Goal: Navigation & Orientation: Find specific page/section

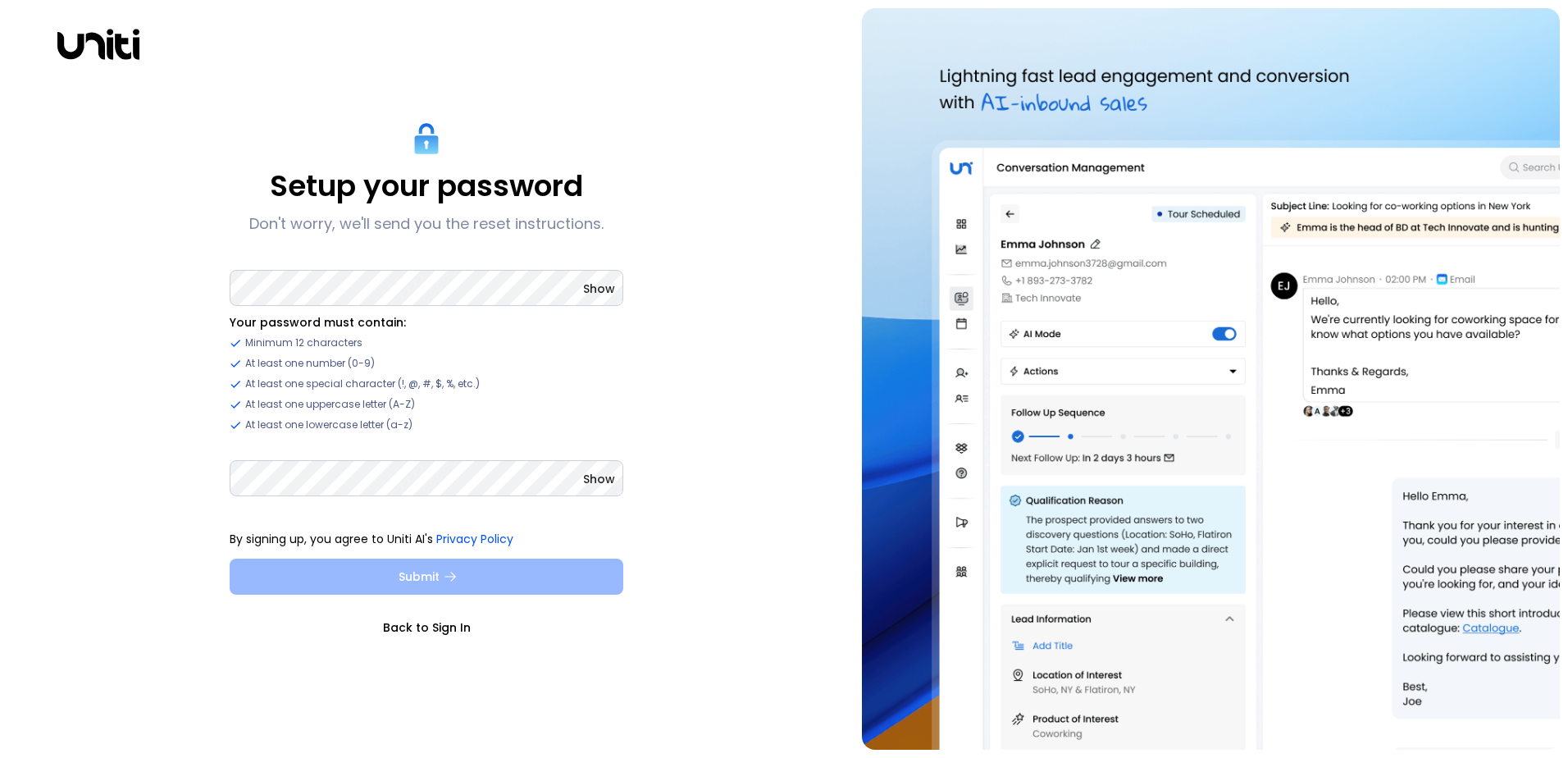
click at [415, 576] on button "Submit" at bounding box center [426, 576] width 393 height 36
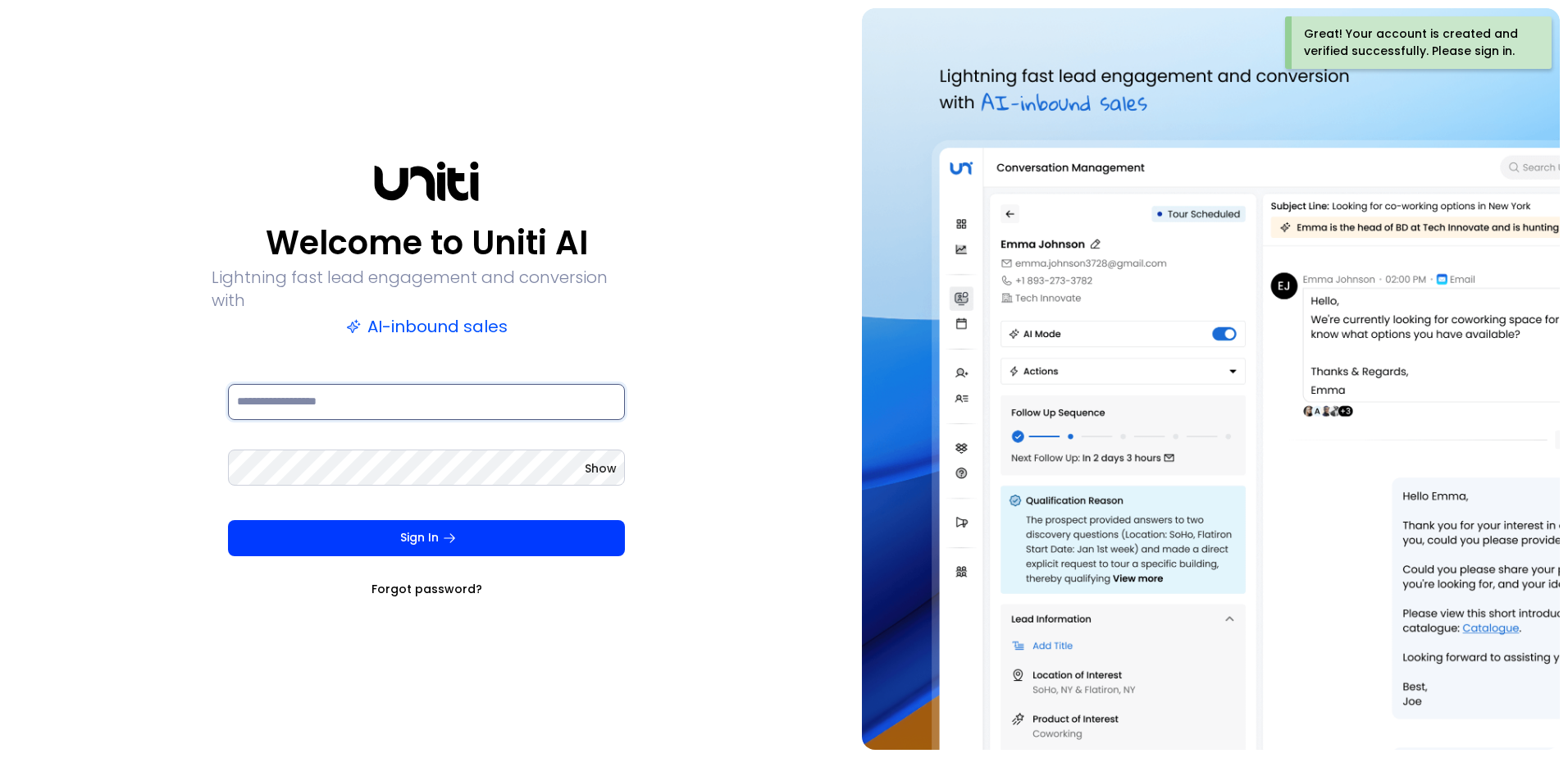
click at [277, 389] on input at bounding box center [426, 402] width 397 height 36
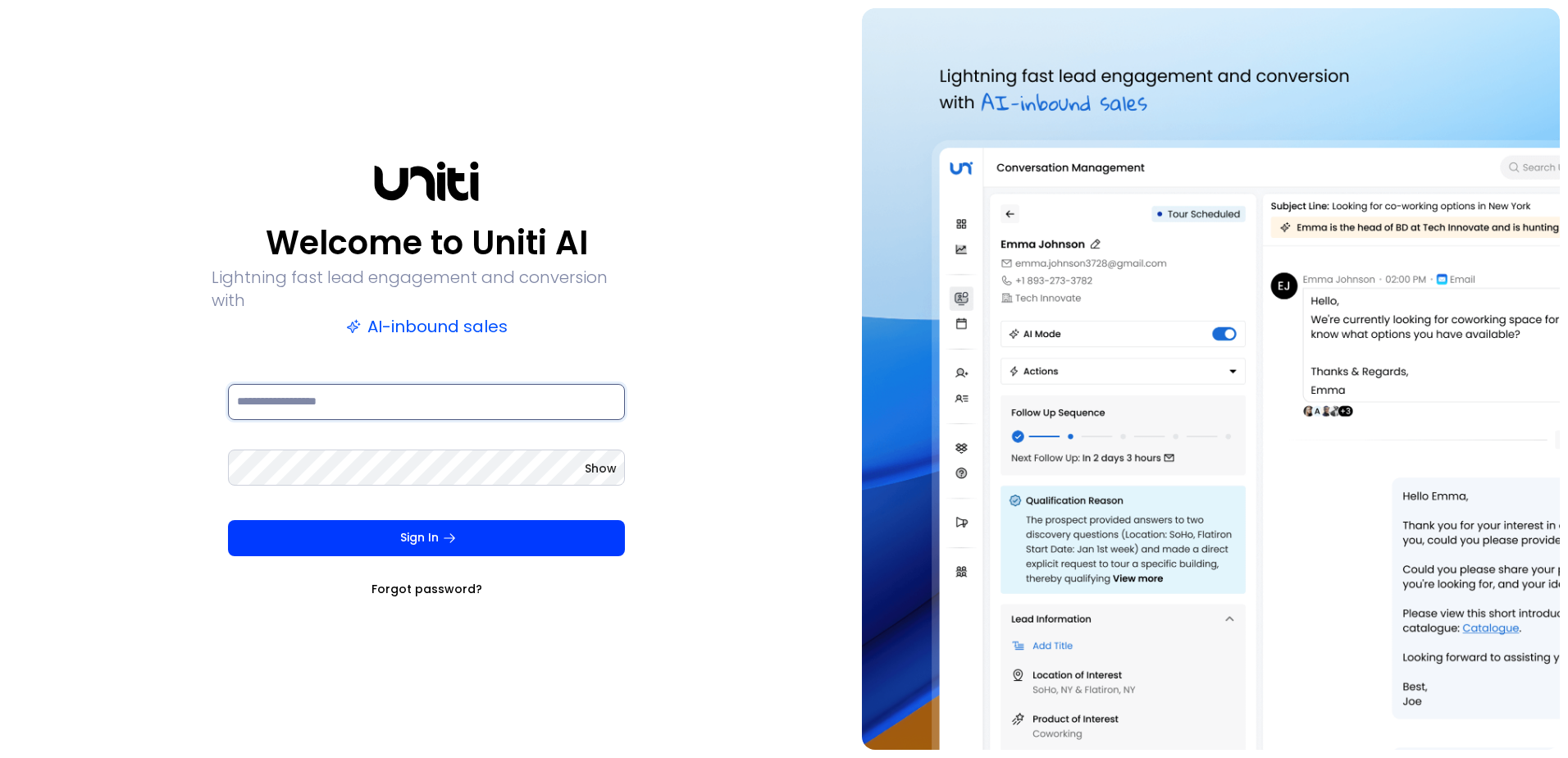
click at [301, 384] on input at bounding box center [426, 402] width 397 height 36
type input "**********"
click at [591, 460] on span "Show" at bounding box center [600, 468] width 32 height 16
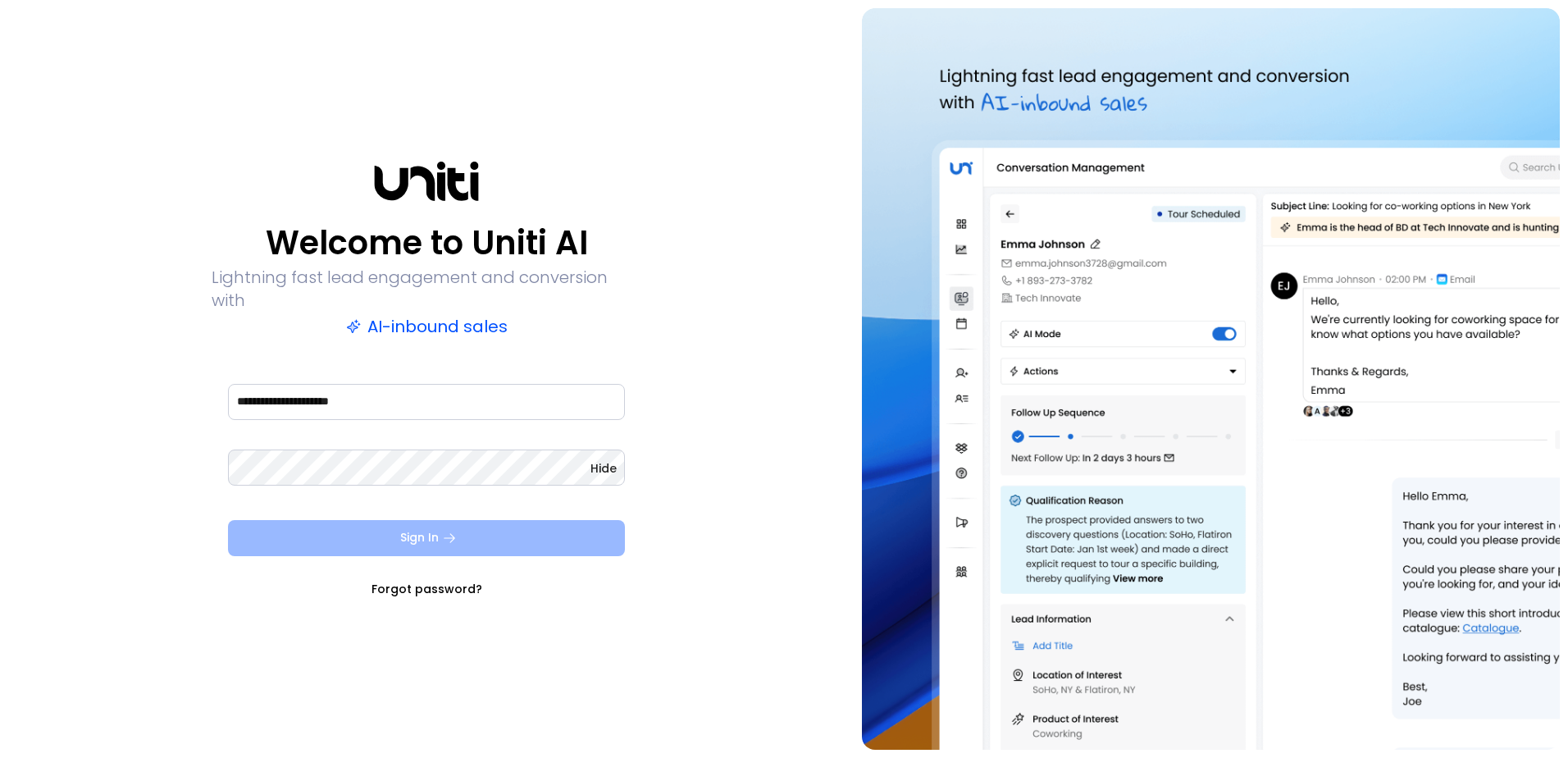
click at [428, 531] on button "Sign In" at bounding box center [426, 538] width 397 height 36
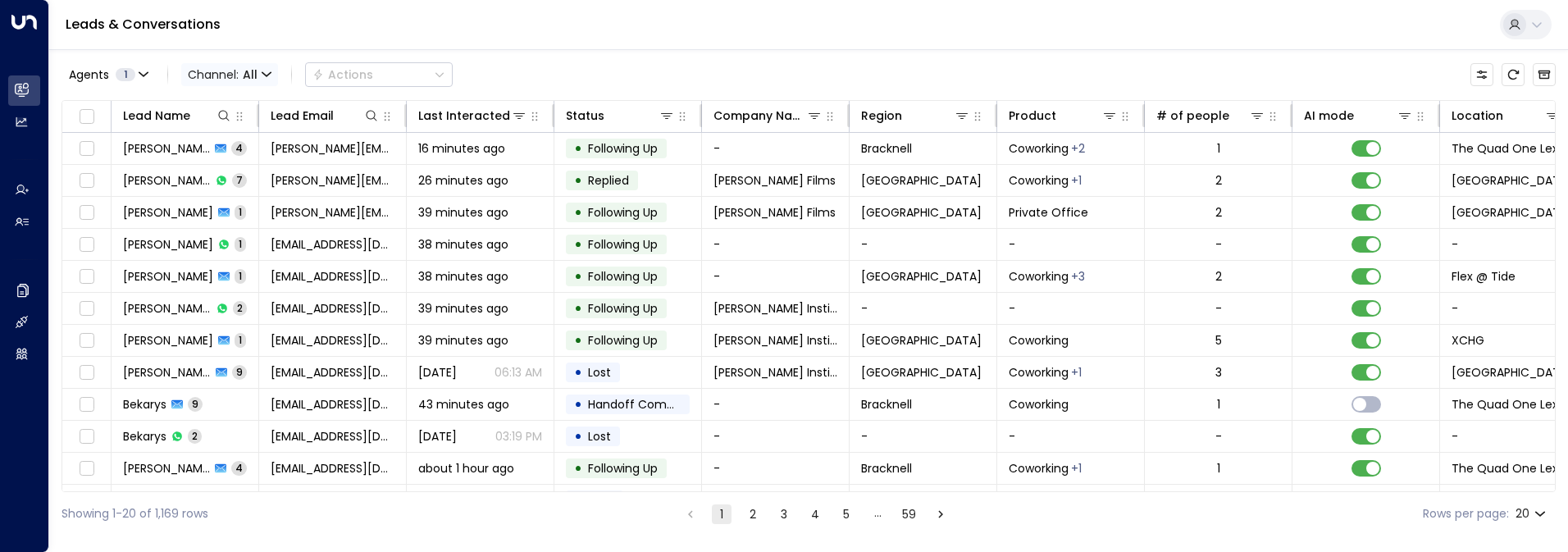
click at [266, 71] on icon "button" at bounding box center [266, 74] width 10 height 10
click at [308, 14] on div at bounding box center [784, 276] width 1568 height 552
click at [147, 76] on icon "button" at bounding box center [143, 74] width 10 height 10
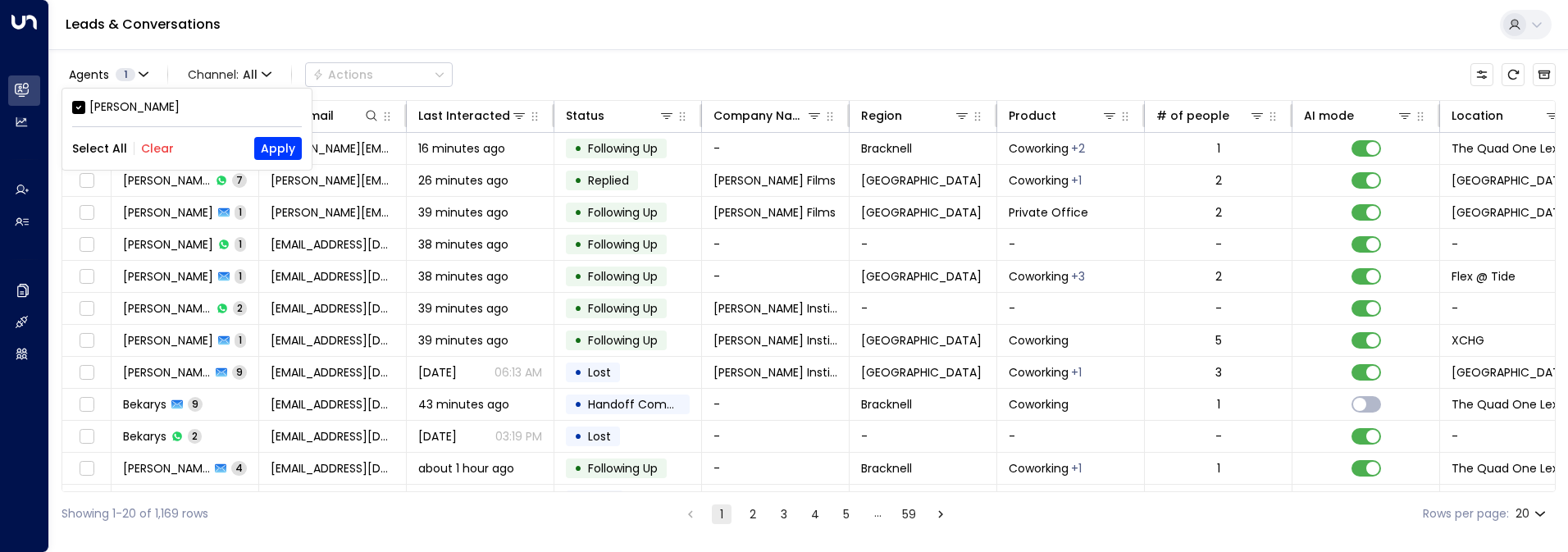
click at [343, 25] on div at bounding box center [784, 276] width 1568 height 552
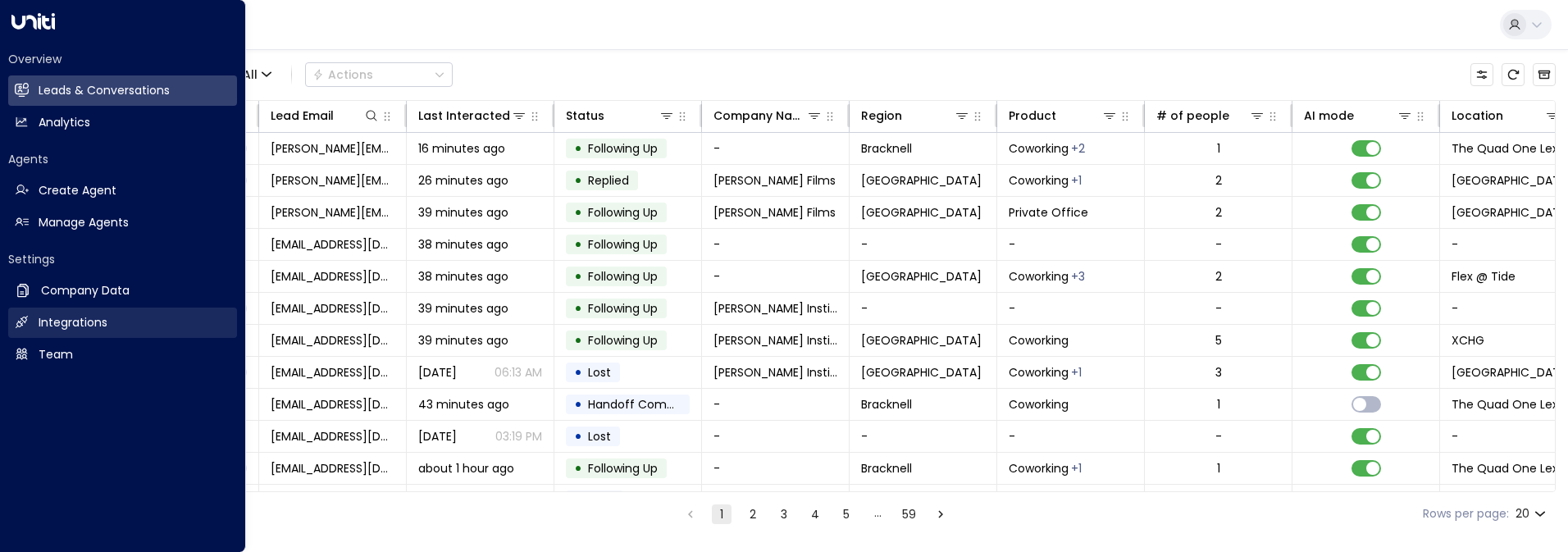
click at [46, 327] on h2 "Integrations" at bounding box center [73, 322] width 69 height 17
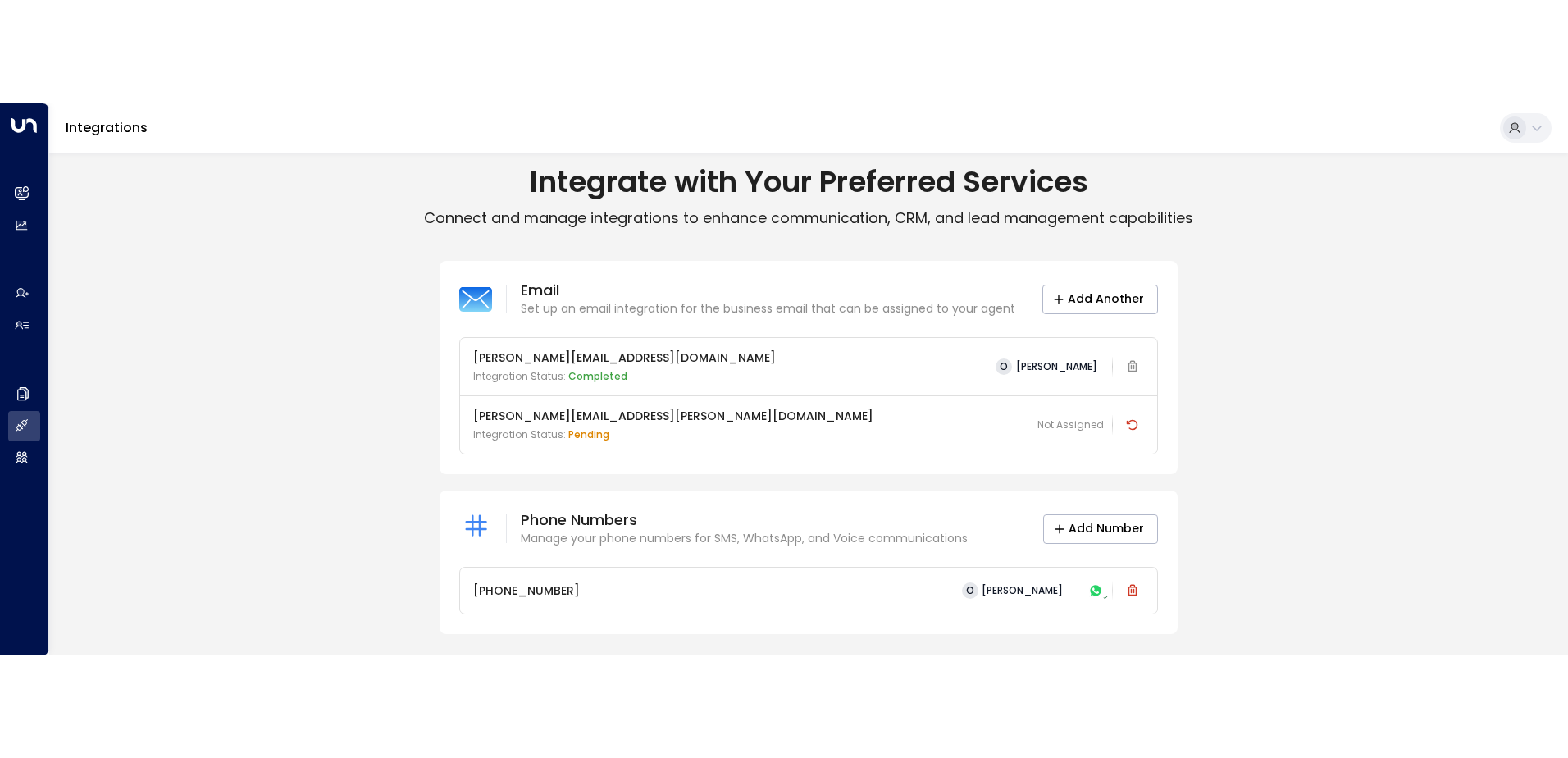
scroll to position [17, 0]
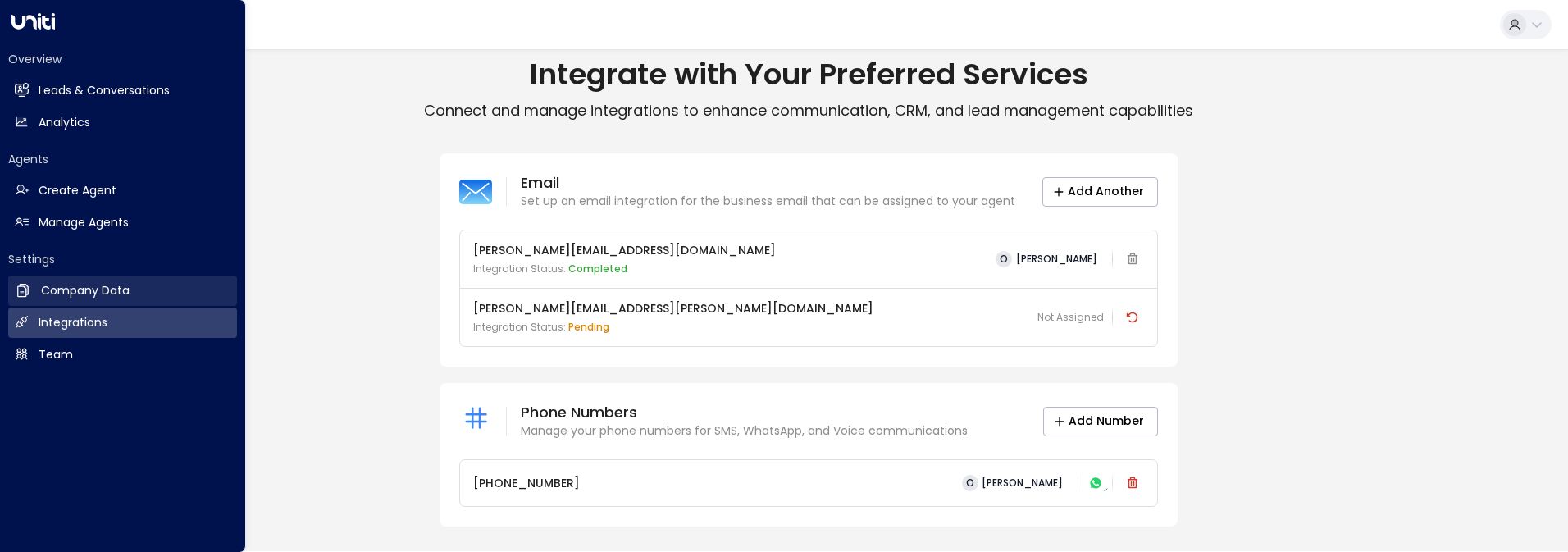
click at [23, 294] on icon at bounding box center [23, 290] width 12 height 14
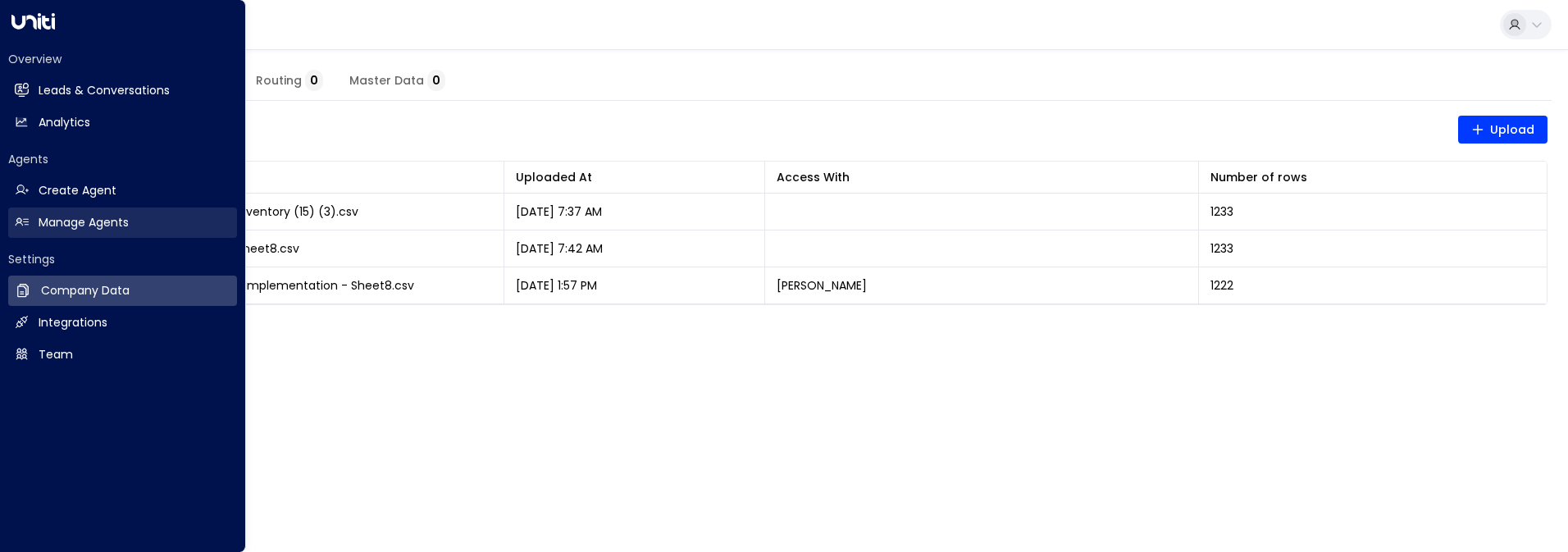
click at [46, 220] on h2 "Manage Agents" at bounding box center [84, 222] width 90 height 17
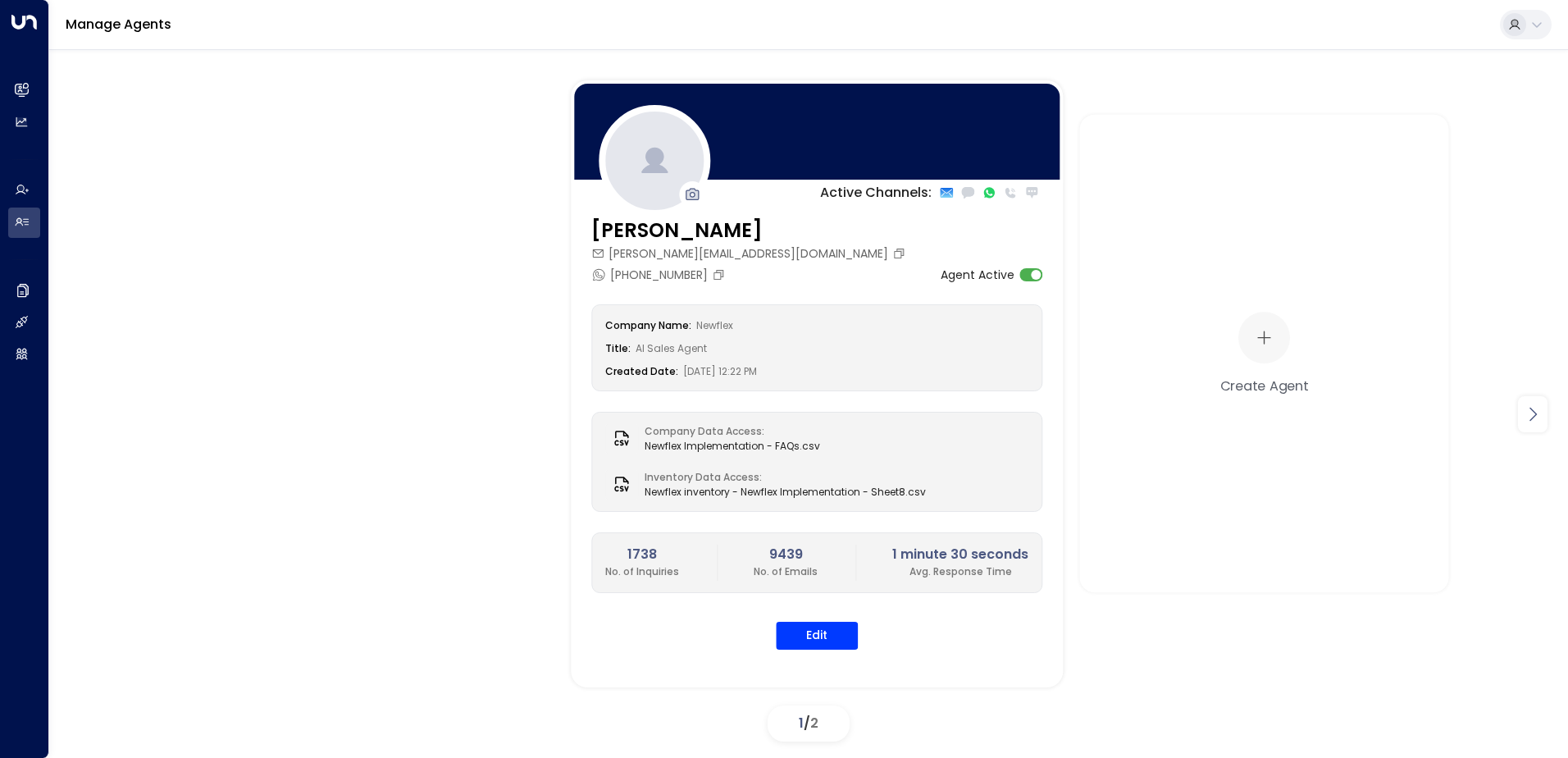
click at [1537, 419] on icon at bounding box center [1533, 414] width 20 height 20
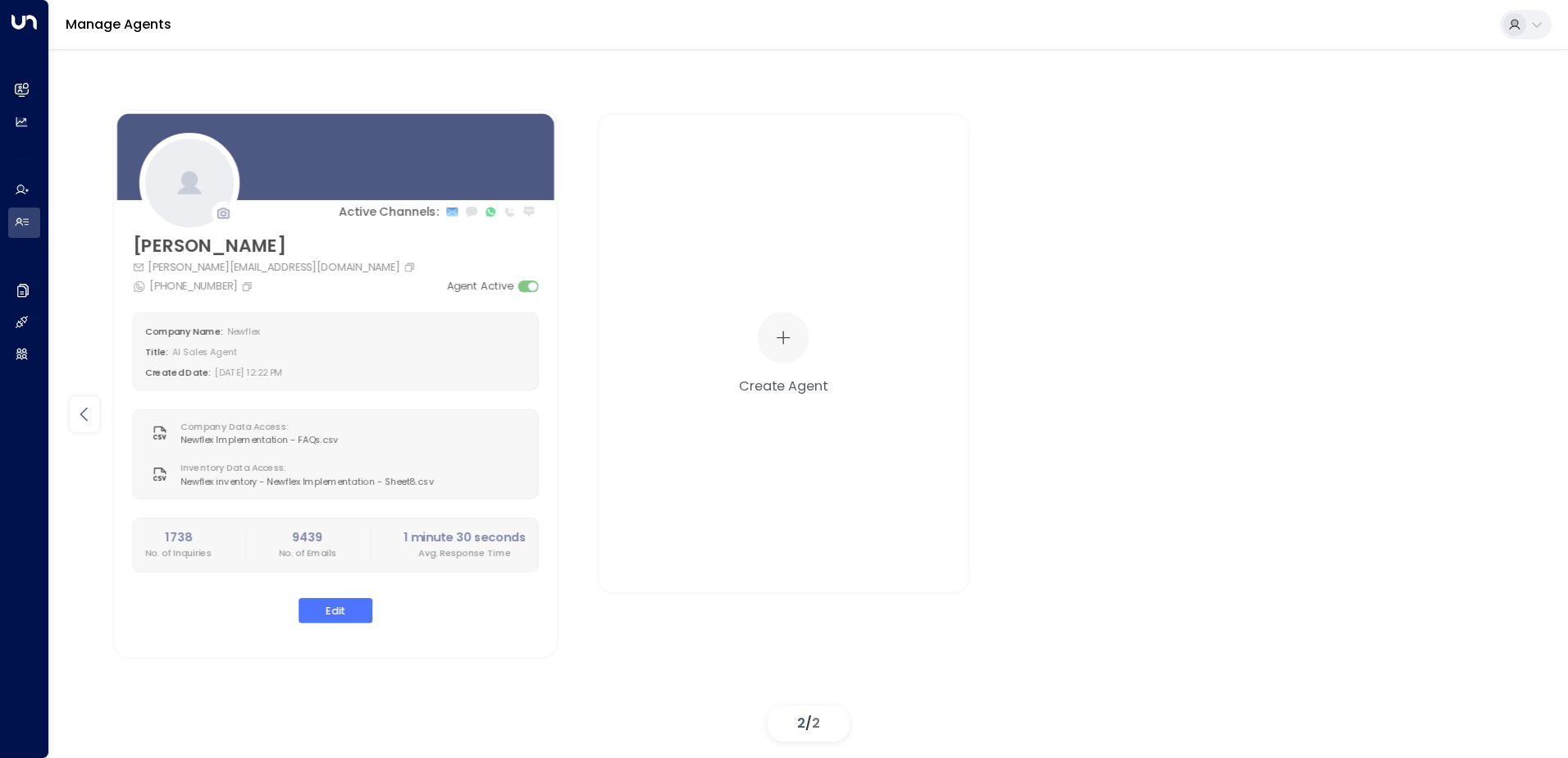
click at [82, 419] on icon at bounding box center [85, 414] width 20 height 20
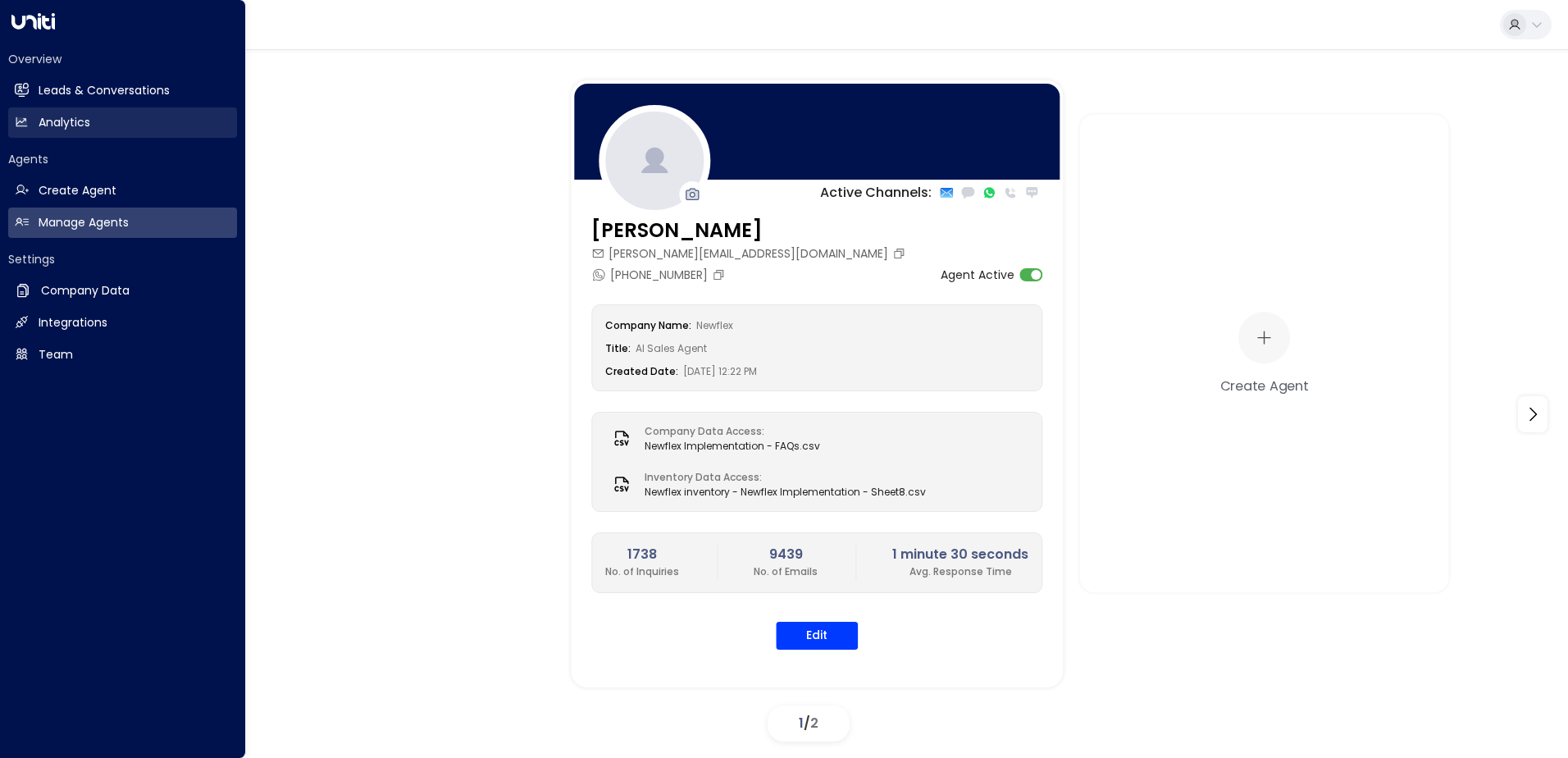
click at [29, 124] on link "Analytics Analytics" at bounding box center [122, 122] width 229 height 31
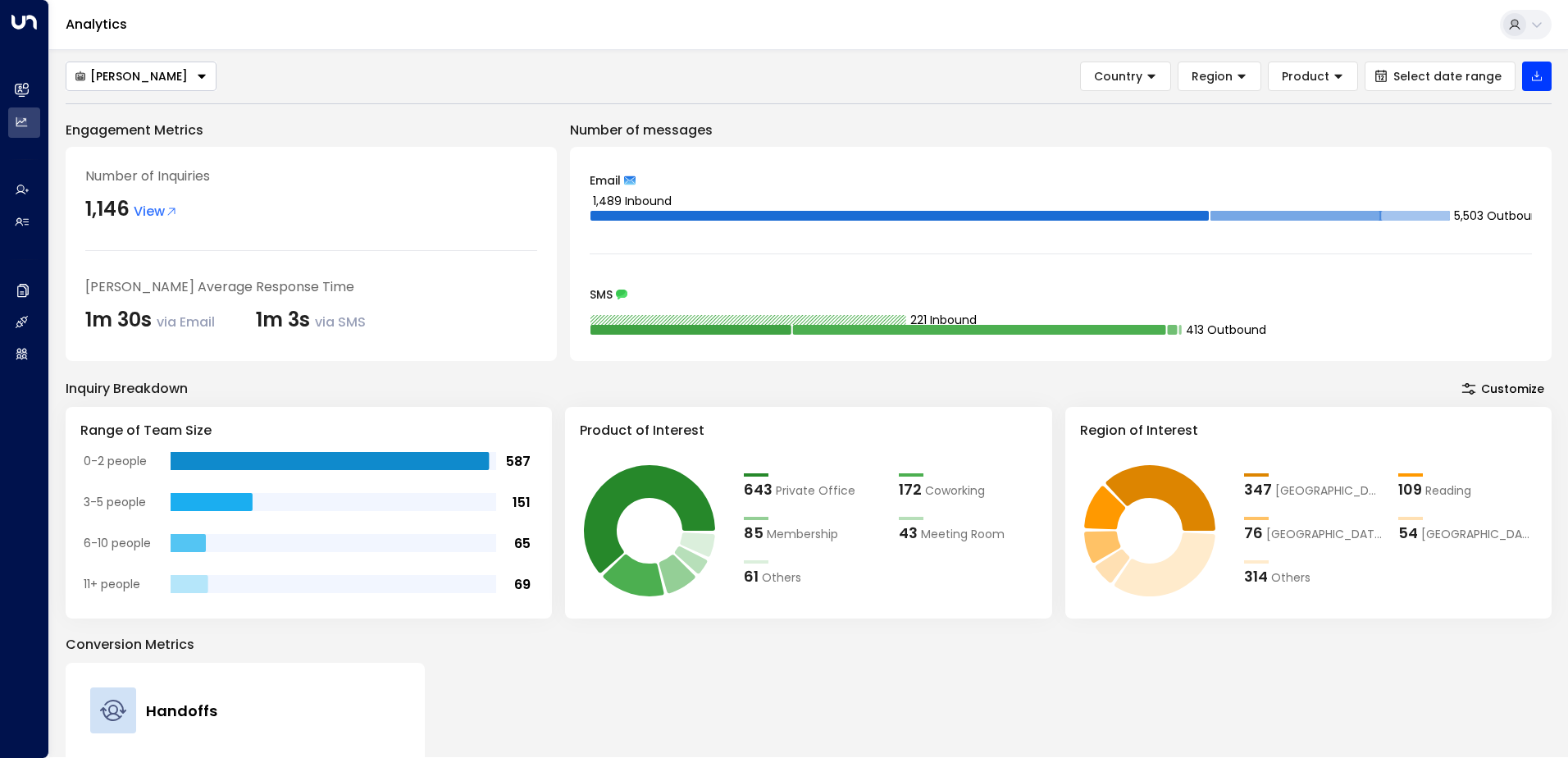
click at [412, 54] on div "[PERSON_NAME] Country Region Product Select date range Engagement Metrics Numbe…" at bounding box center [808, 403] width 1518 height 708
click at [185, 82] on button "[PERSON_NAME]" at bounding box center [141, 76] width 151 height 30
click at [476, 25] on div "Analytics" at bounding box center [808, 25] width 1518 height 50
